Goal: Transaction & Acquisition: Purchase product/service

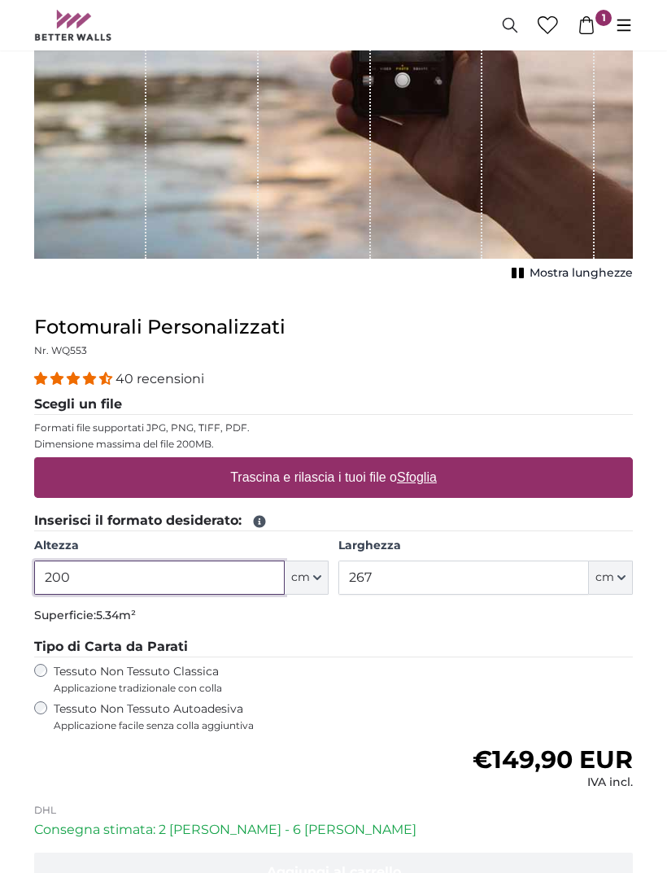
scroll to position [406, 0]
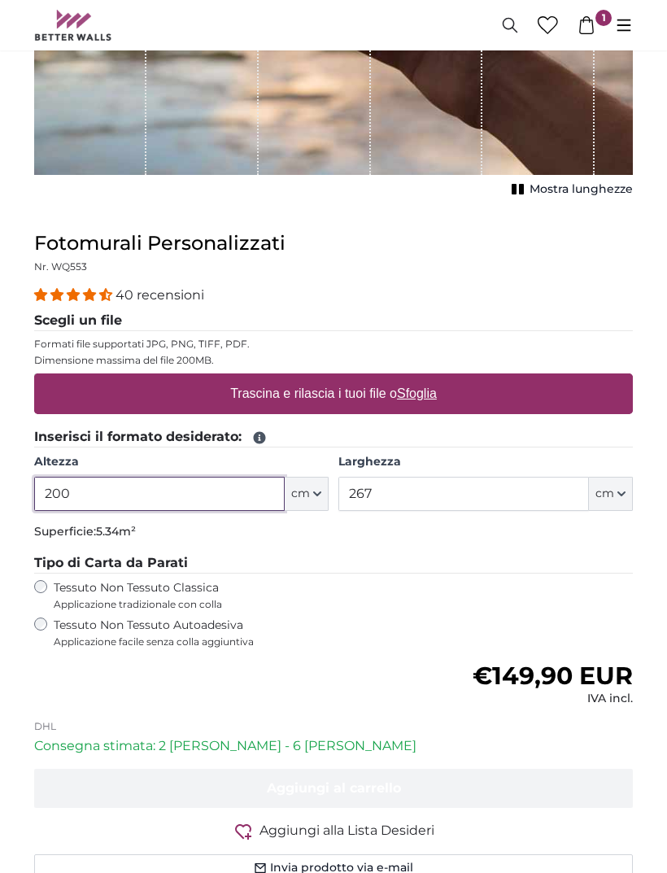
click at [210, 492] on input "200" at bounding box center [159, 494] width 251 height 34
type input "2"
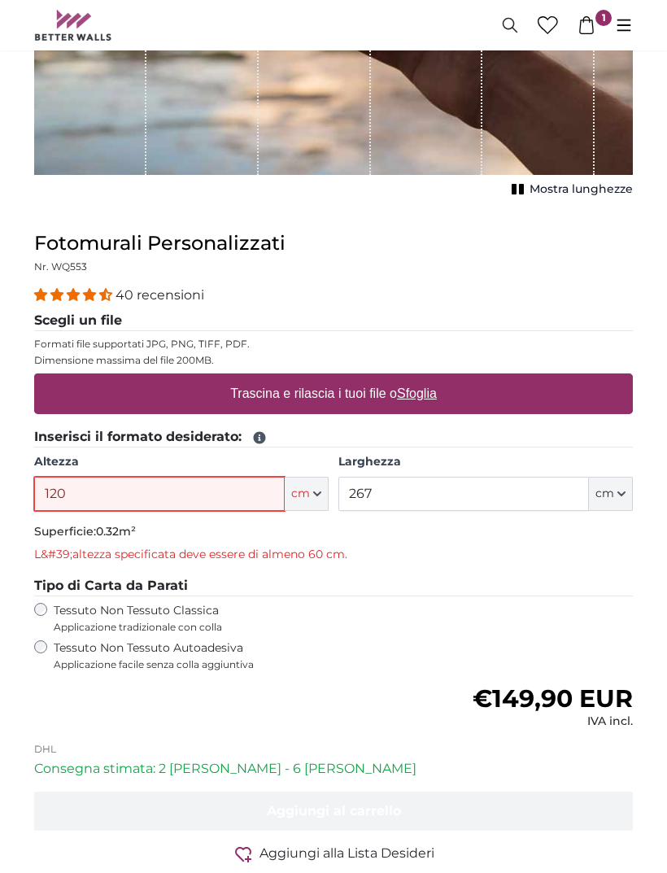
type input "120"
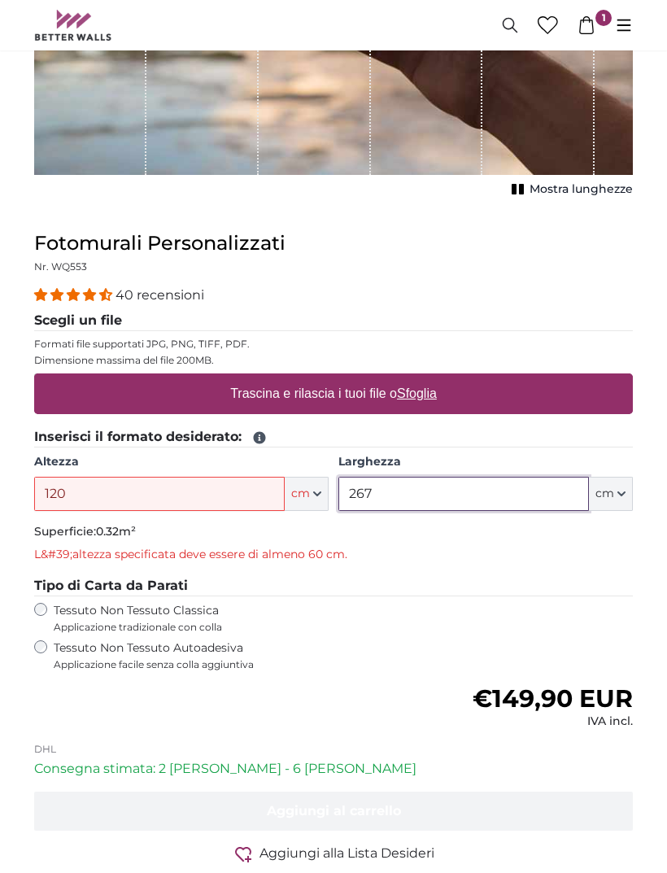
click at [510, 496] on input "267" at bounding box center [464, 494] width 251 height 34
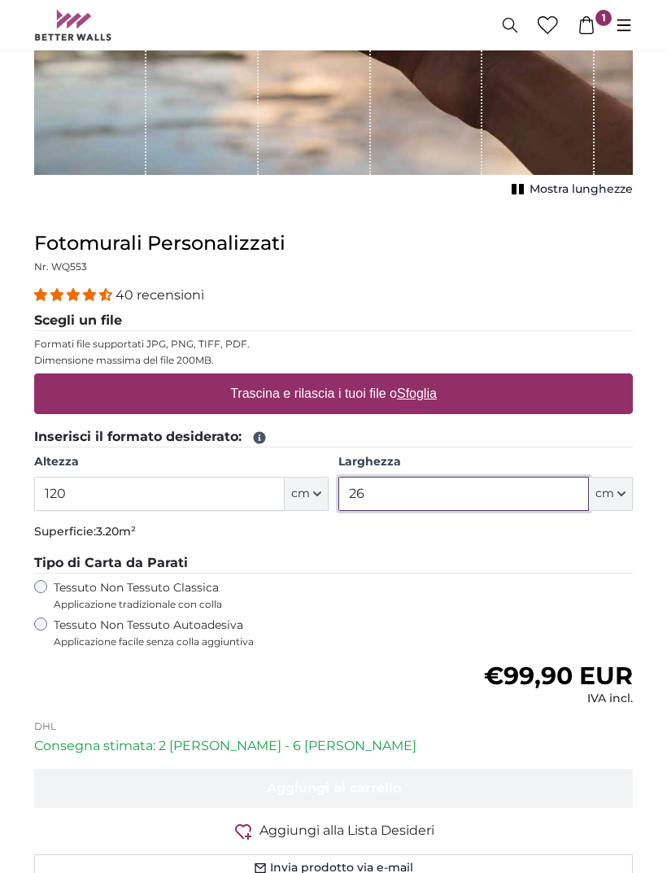
type input "2"
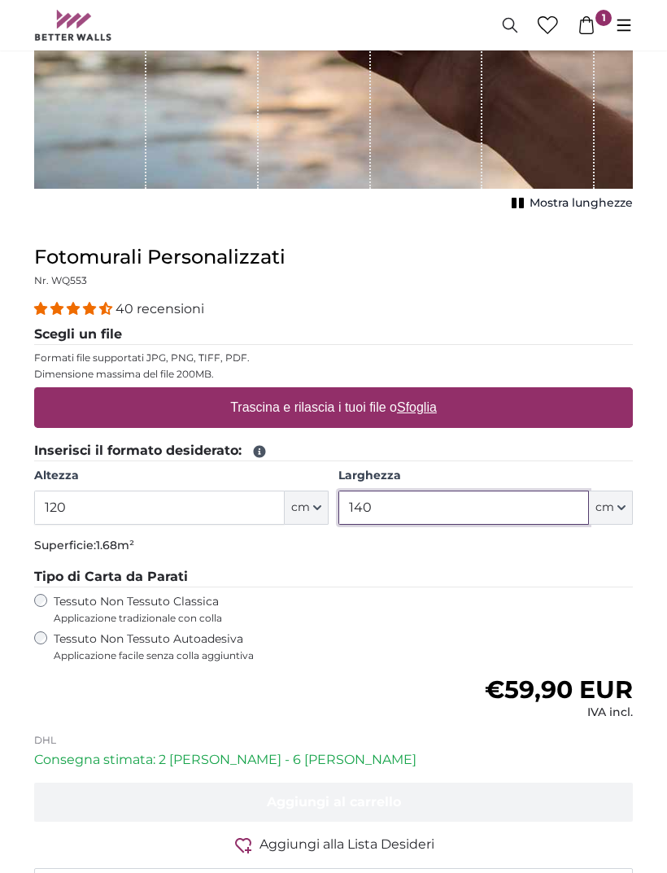
scroll to position [379, 0]
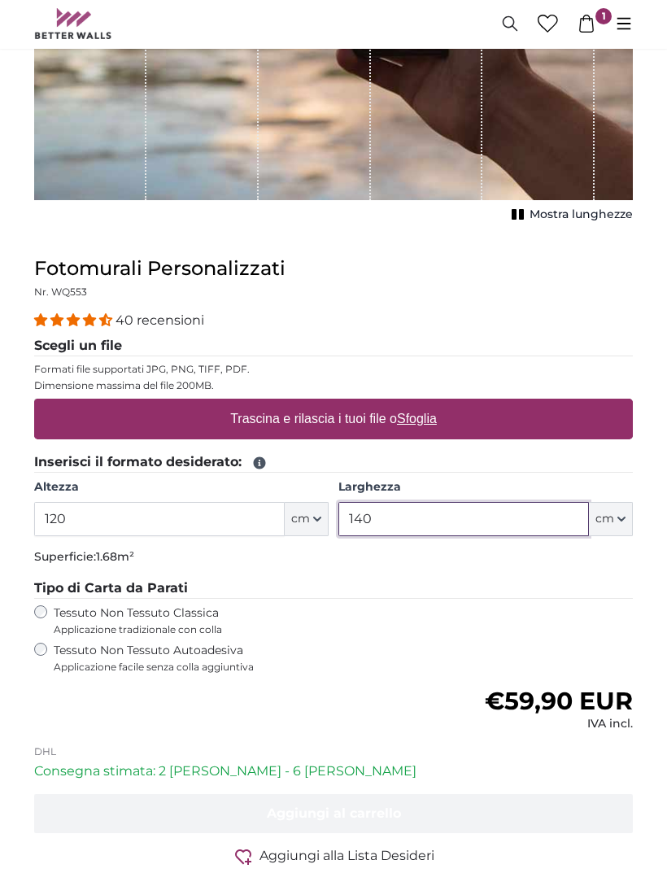
type input "140"
click at [466, 413] on div "Trascina e rilascia i tuoi file o Sfoglia" at bounding box center [333, 420] width 599 height 41
click at [34, 400] on input "Trascina e rilascia i tuoi file o Sfoglia" at bounding box center [333, 402] width 599 height 5
